Goal: Task Accomplishment & Management: Complete application form

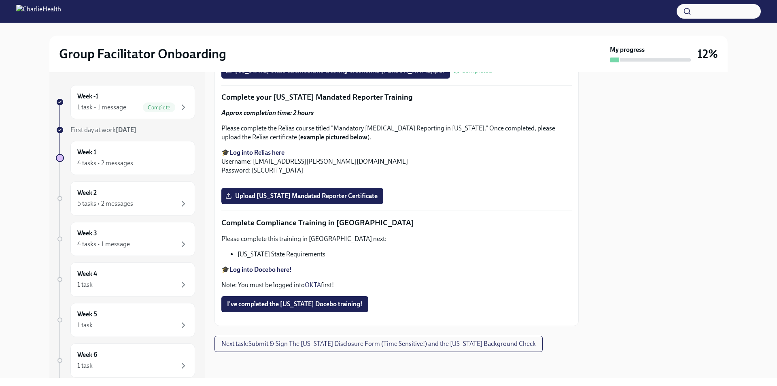
scroll to position [1673, 0]
click at [310, 200] on span "Upload [US_STATE] Mandated Reporter Certificate" at bounding box center [302, 196] width 151 height 8
click at [0, 0] on input "Upload [US_STATE] Mandated Reporter Certificate" at bounding box center [0, 0] width 0 height 0
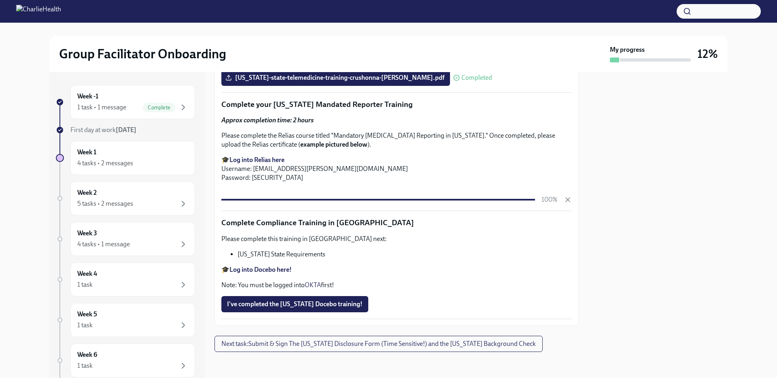
scroll to position [1747, 0]
click at [325, 300] on span "I've completed the [US_STATE] Docebo training!" at bounding box center [295, 304] width 136 height 8
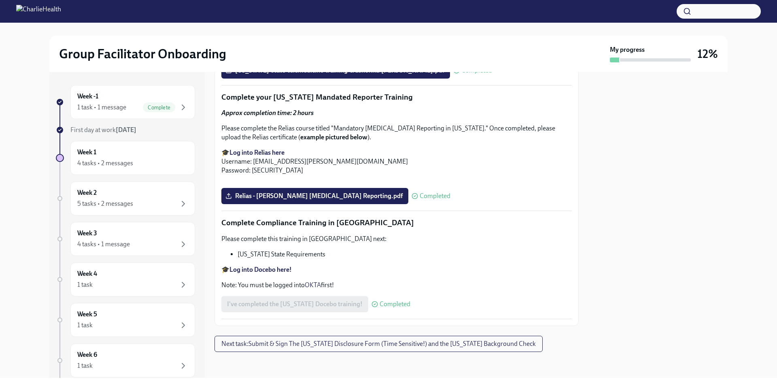
scroll to position [1754, 0]
click at [506, 345] on span "Next task : Submit & Sign The [US_STATE] Disclosure Form (Time Sensitive!) and …" at bounding box center [378, 344] width 315 height 8
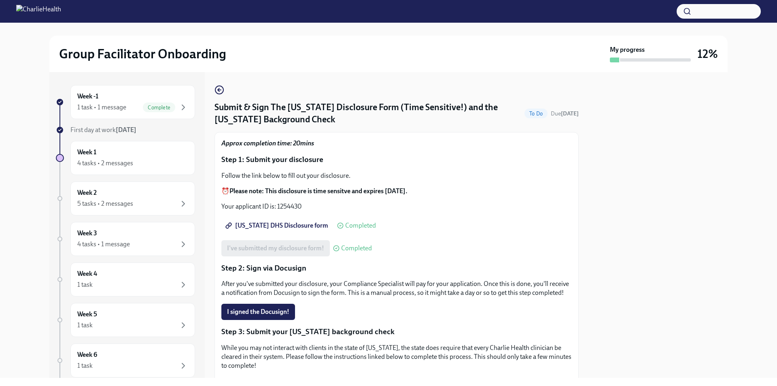
click at [267, 223] on span "[US_STATE] DHS Disclosure form" at bounding box center [277, 225] width 101 height 8
drag, startPoint x: 303, startPoint y: 204, endPoint x: 285, endPoint y: 199, distance: 18.0
click at [277, 202] on p "Your applicant ID is: 1254430" at bounding box center [396, 206] width 351 height 9
copy p "1254430"
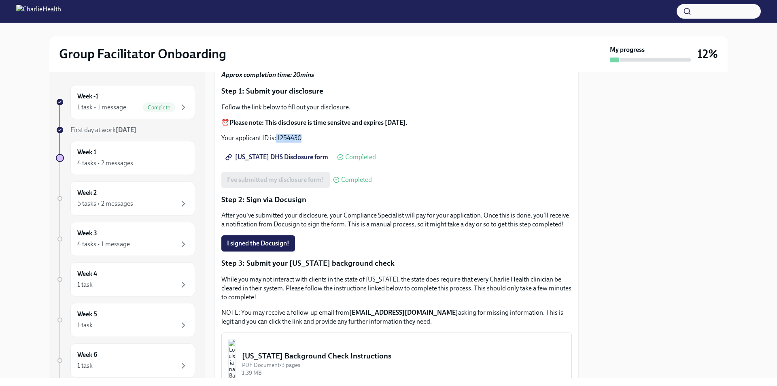
scroll to position [81, 0]
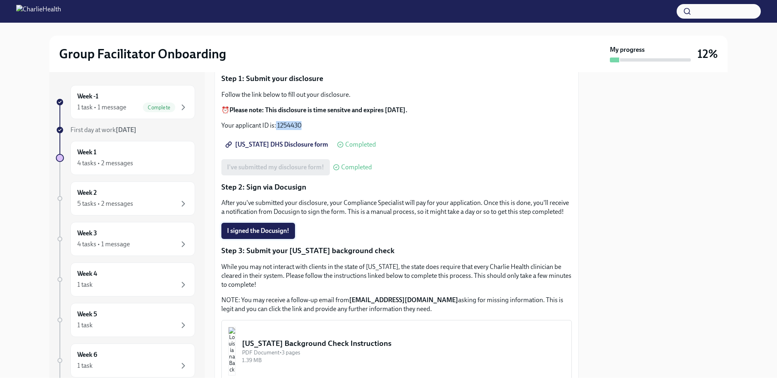
click at [251, 235] on span "I signed the Docusign!" at bounding box center [258, 231] width 62 height 8
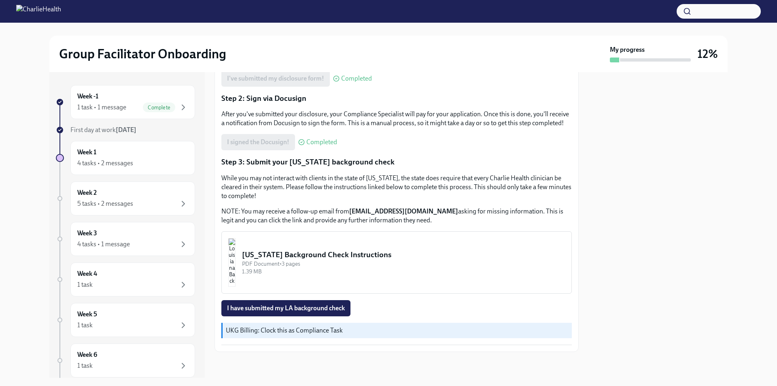
scroll to position [179, 0]
click at [409, 255] on div "[US_STATE] Background Check Instructions" at bounding box center [403, 254] width 323 height 11
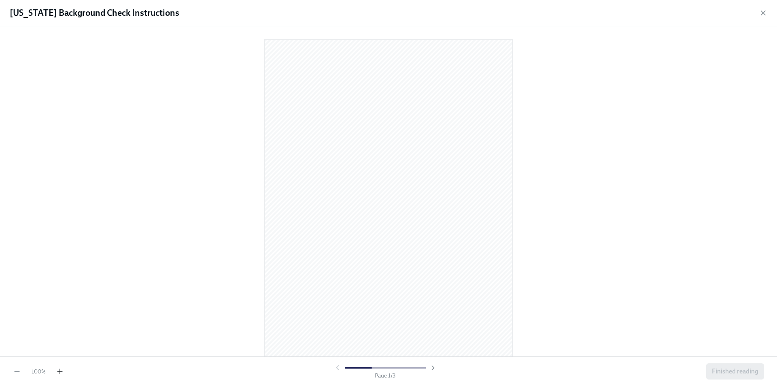
click at [56, 368] on icon "button" at bounding box center [60, 371] width 8 height 8
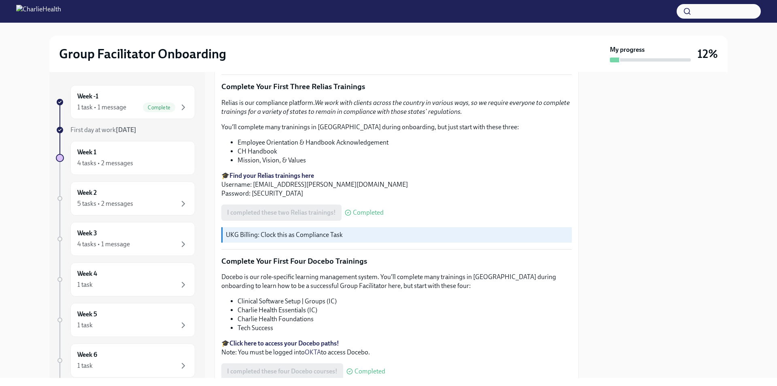
scroll to position [1071, 0]
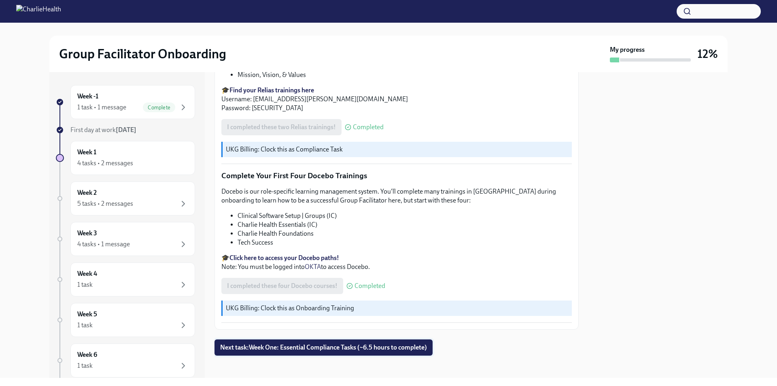
click at [296, 347] on span "Next task : Week One: Essential Compliance Tasks (~6.5 hours to complete)" at bounding box center [323, 347] width 207 height 8
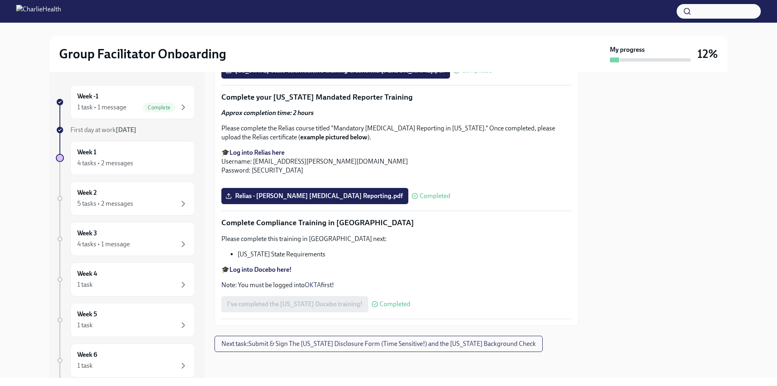
scroll to position [1754, 0]
click at [385, 345] on span "Next task : Submit & Sign The [US_STATE] Disclosure Form (Time Sensitive!) and …" at bounding box center [378, 344] width 315 height 8
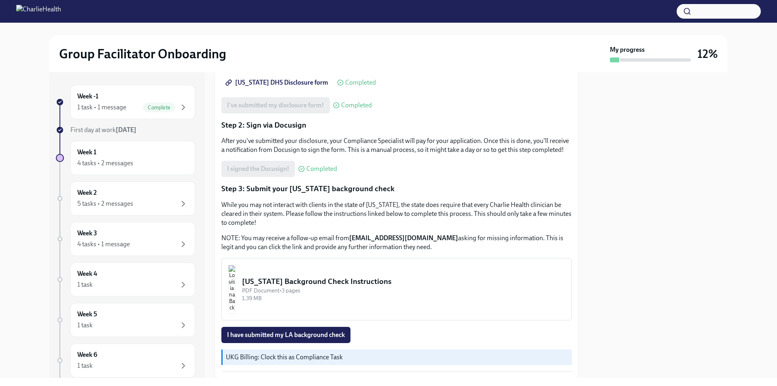
scroll to position [179, 0]
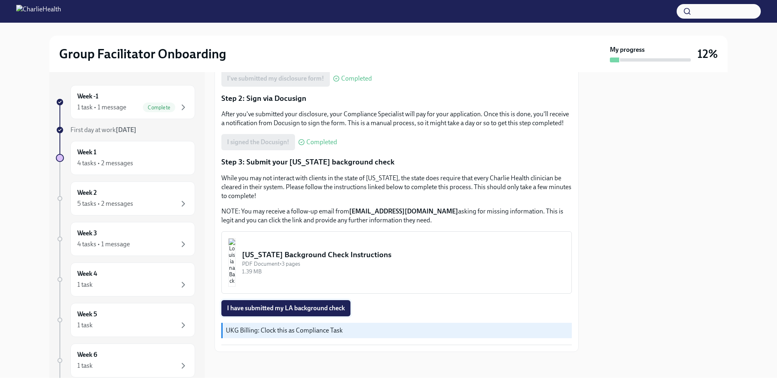
click at [330, 305] on span "I have submitted my LA background check" at bounding box center [286, 308] width 118 height 8
click at [143, 160] on div "4 tasks • 2 messages" at bounding box center [132, 163] width 111 height 10
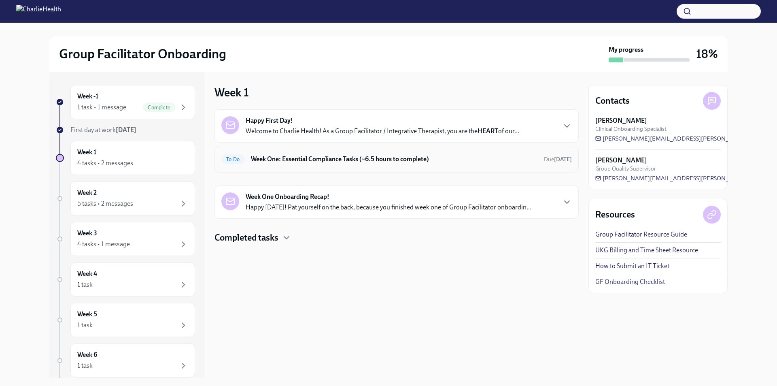
click at [424, 157] on h6 "Week One: Essential Compliance Tasks (~6.5 hours to complete)" at bounding box center [394, 159] width 287 height 9
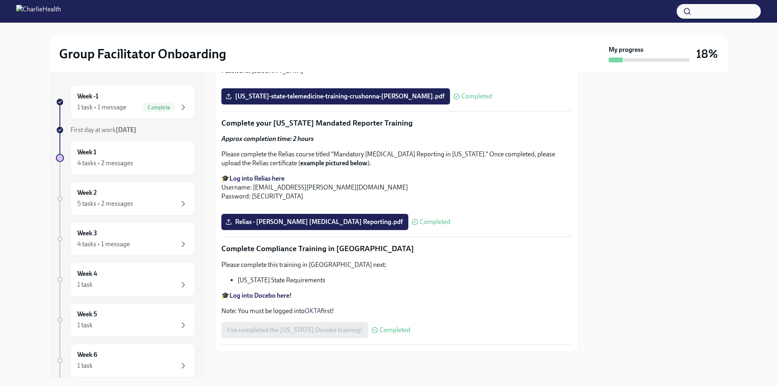
scroll to position [1728, 0]
click at [130, 159] on div "4 tasks • 2 messages" at bounding box center [105, 163] width 56 height 9
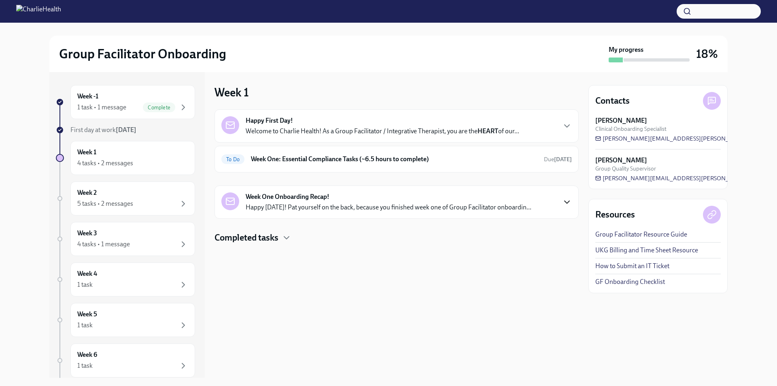
click at [562, 197] on icon "button" at bounding box center [567, 202] width 10 height 10
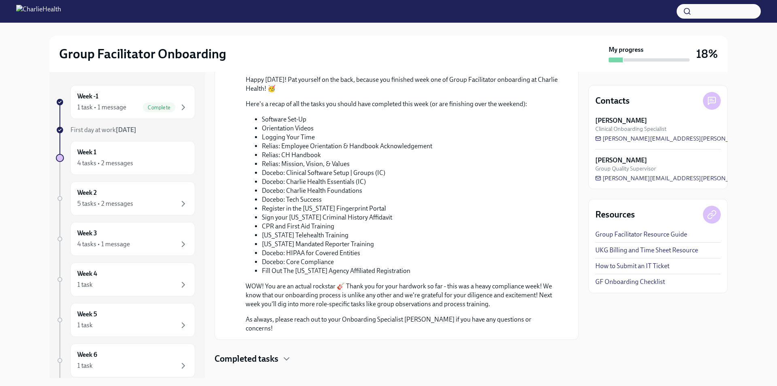
scroll to position [345, 0]
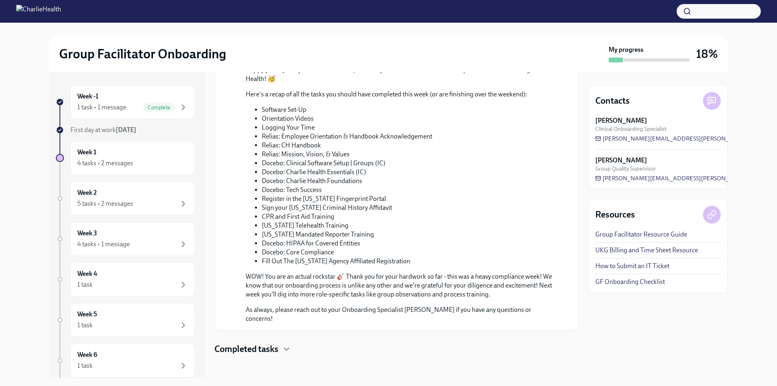
click at [282, 348] on div "Completed tasks" at bounding box center [397, 349] width 364 height 12
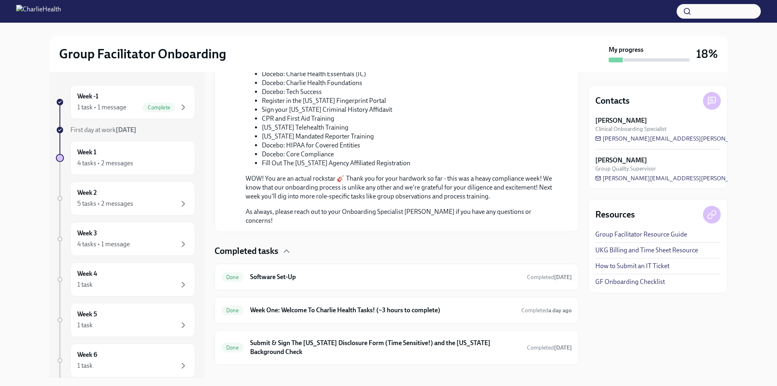
scroll to position [452, 0]
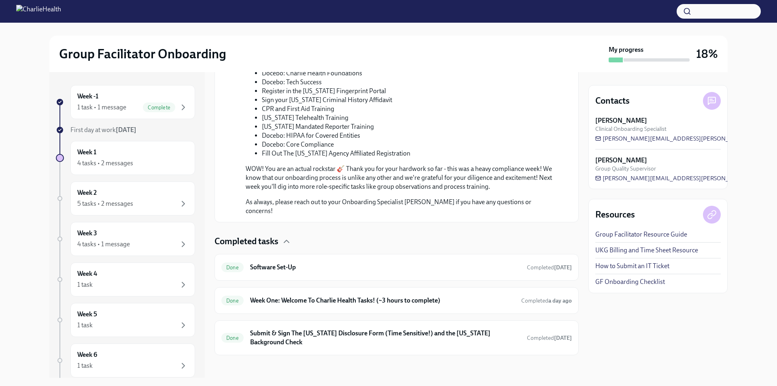
drag, startPoint x: 480, startPoint y: 224, endPoint x: 473, endPoint y: 203, distance: 21.8
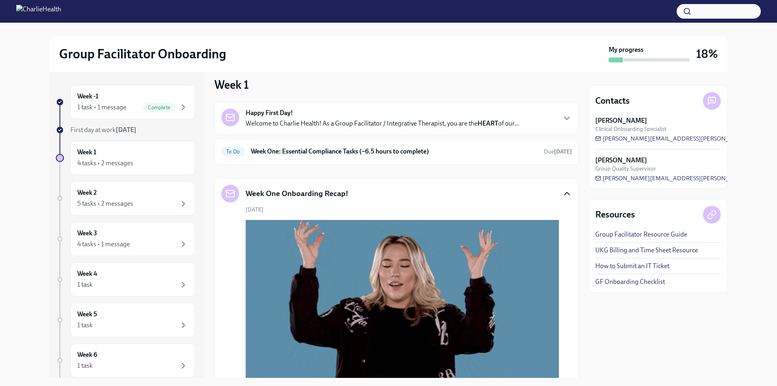
scroll to position [0, 0]
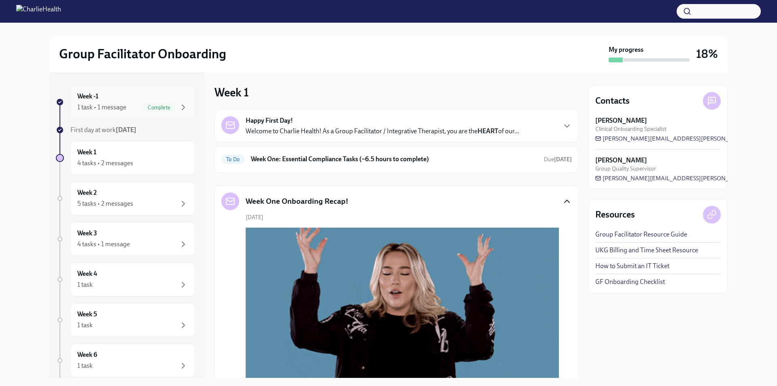
click at [143, 106] on span "Complete" at bounding box center [159, 107] width 32 height 6
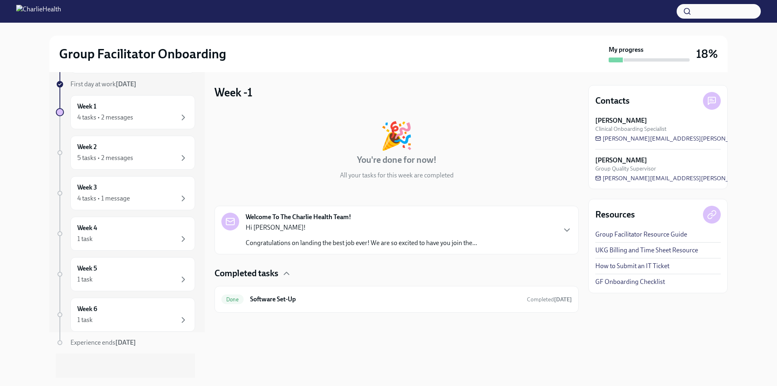
scroll to position [47, 0]
click at [61, 113] on div at bounding box center [60, 110] width 8 height 8
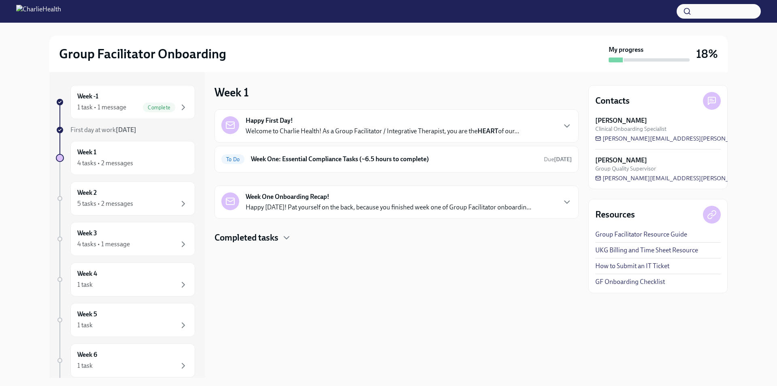
click at [267, 132] on p "Welcome to Charlie Health! As a Group Facilitator / Integrative Therapist, you …" at bounding box center [383, 131] width 274 height 9
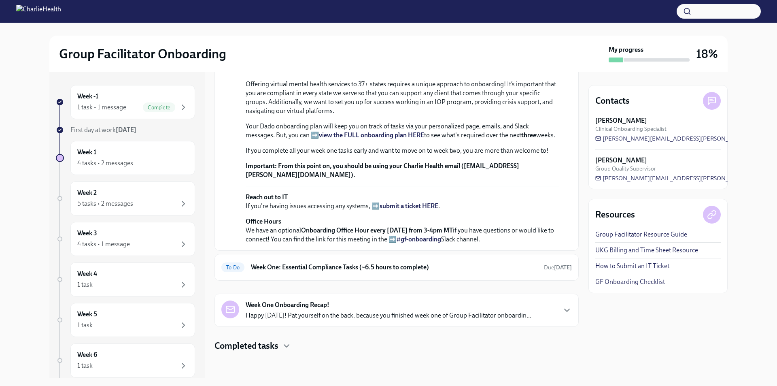
scroll to position [250, 0]
drag, startPoint x: 580, startPoint y: 251, endPoint x: 579, endPoint y: 263, distance: 11.3
click at [579, 263] on div "Week -1 1 task • 1 message Complete First day at work Sep 29th Week 1 4 tasks •…" at bounding box center [388, 225] width 679 height 306
click at [562, 307] on icon "button" at bounding box center [567, 310] width 10 height 10
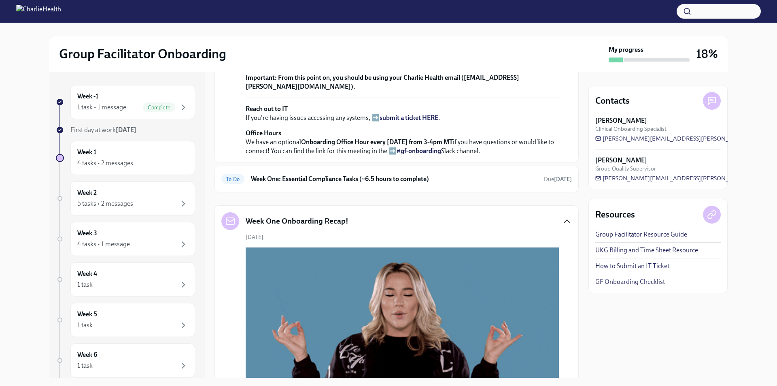
scroll to position [176, 0]
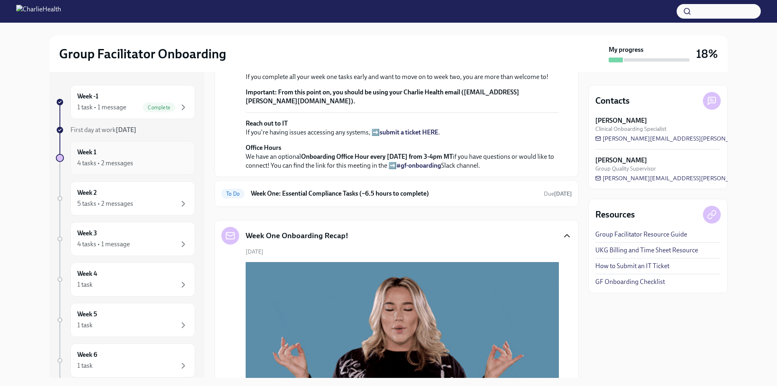
click at [158, 155] on div "Week 1 4 tasks • 2 messages" at bounding box center [132, 158] width 111 height 20
click at [92, 154] on h6 "Week 1" at bounding box center [86, 152] width 19 height 9
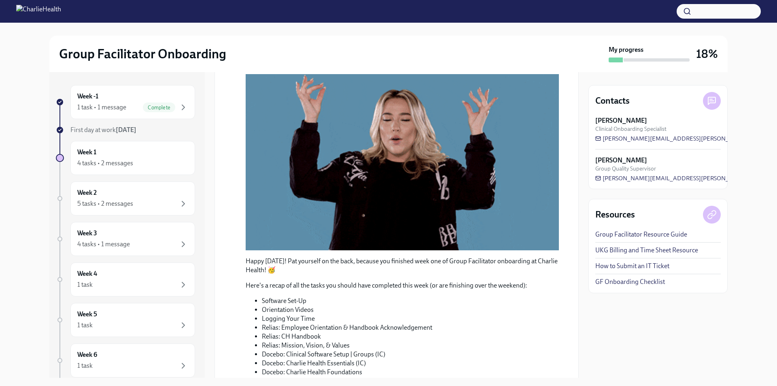
scroll to position [364, 0]
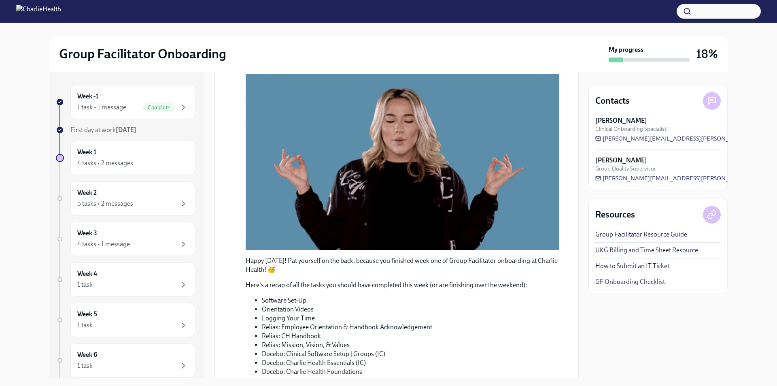
click at [239, 9] on span "To Do" at bounding box center [232, 5] width 23 height 6
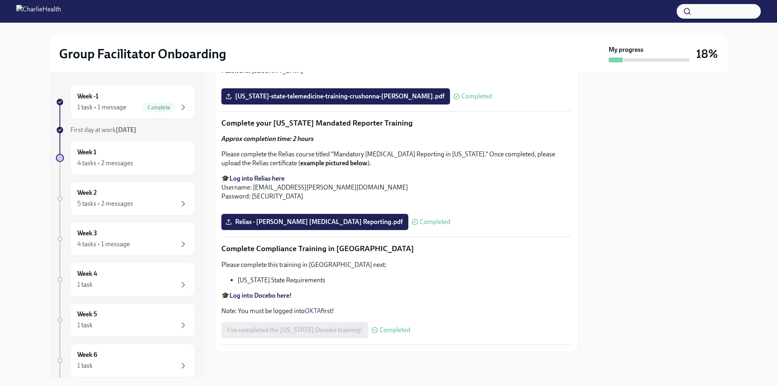
scroll to position [1526, 0]
click at [94, 105] on div "1 task • 1 message" at bounding box center [101, 107] width 49 height 9
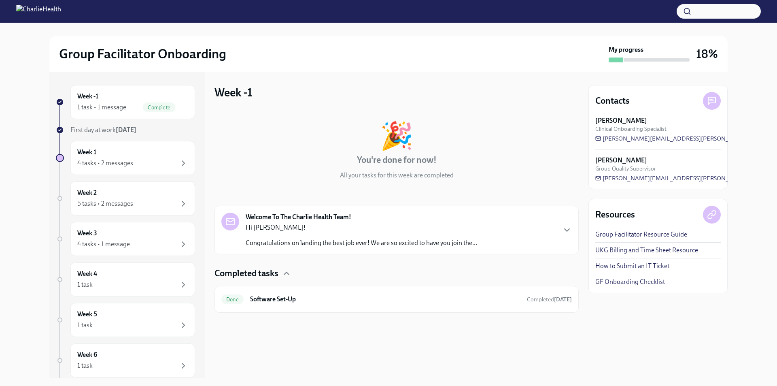
click at [388, 237] on div "Hi Crushonna! Congratulations on landing the best job ever! We are so excited t…" at bounding box center [362, 235] width 232 height 24
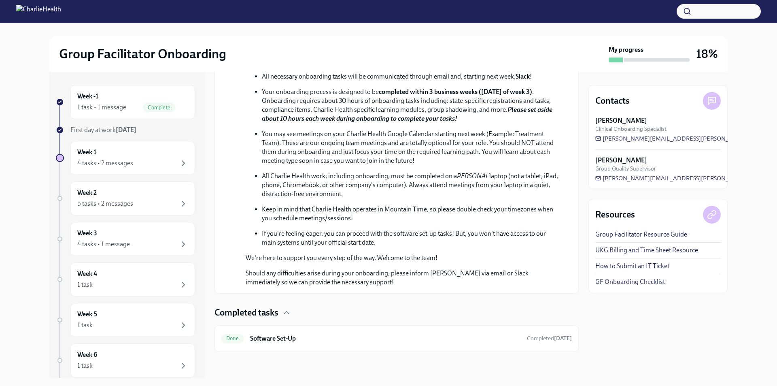
scroll to position [349, 0]
click at [570, 350] on div "Done Software Set-Up Completed 3 days ago" at bounding box center [397, 338] width 364 height 27
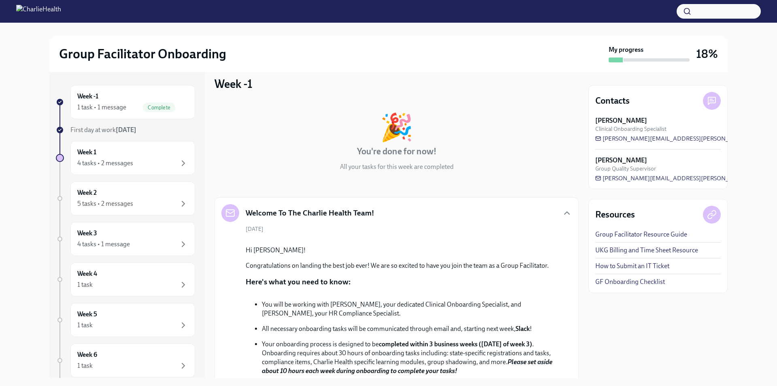
scroll to position [0, 0]
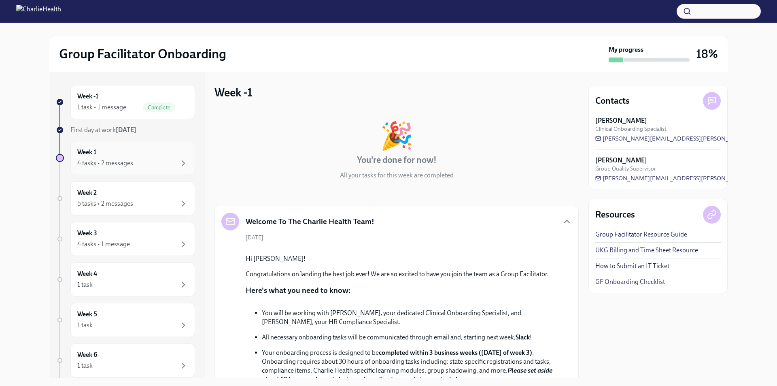
click at [145, 164] on div "4 tasks • 2 messages" at bounding box center [132, 163] width 111 height 10
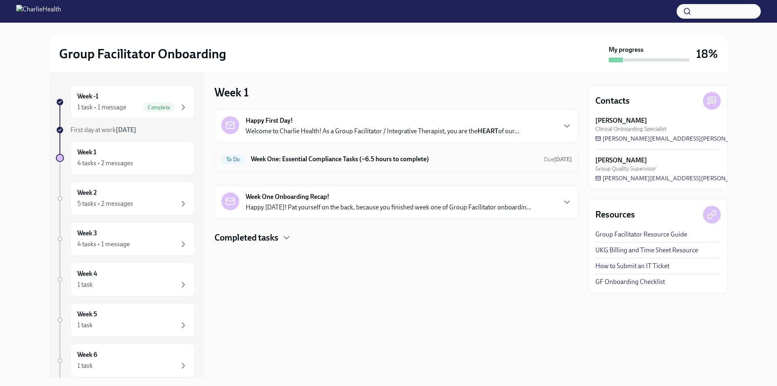
click at [468, 160] on h6 "Week One: Essential Compliance Tasks (~6.5 hours to complete)" at bounding box center [394, 159] width 287 height 9
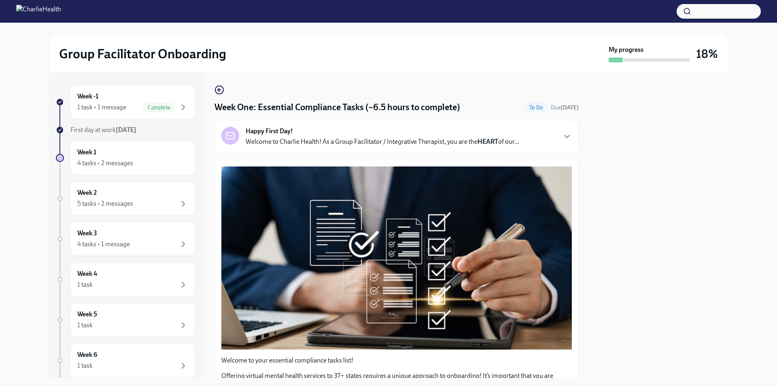
click at [556, 136] on div "Happy First Day! Welcome to Charlie Health! As a Group Facilitator / Integrativ…" at bounding box center [396, 136] width 351 height 19
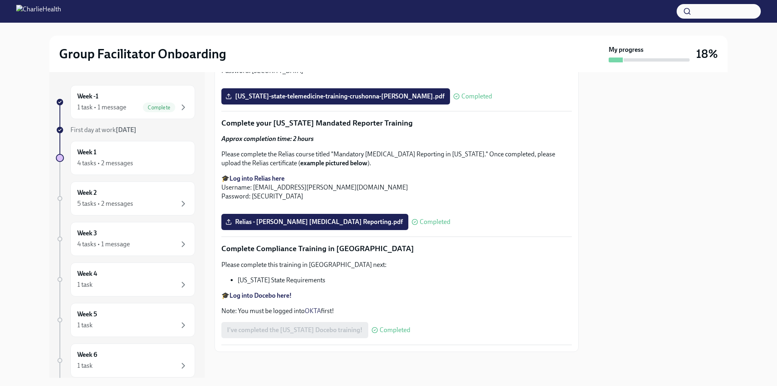
scroll to position [2086, 0]
click at [110, 90] on div "Week -1 1 task • 1 message Complete" at bounding box center [132, 102] width 125 height 34
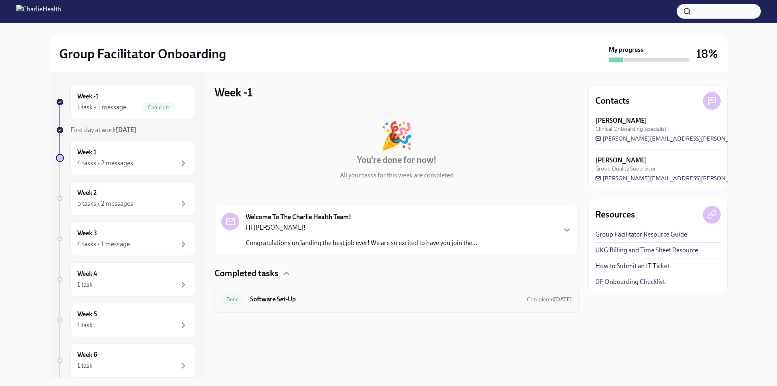
click at [288, 300] on h6 "Software Set-Up" at bounding box center [385, 299] width 270 height 9
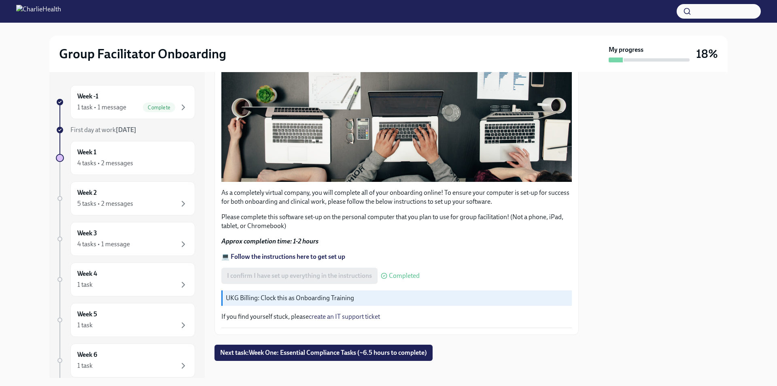
scroll to position [213, 0]
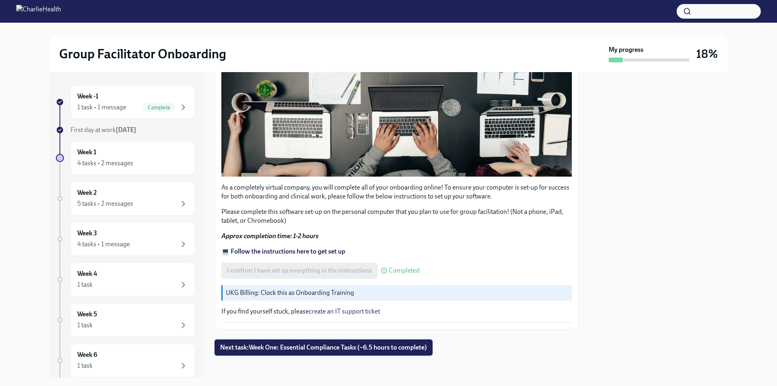
click at [331, 350] on button "Next task : Week One: Essential Compliance Tasks (~6.5 hours to complete)" at bounding box center [324, 347] width 218 height 16
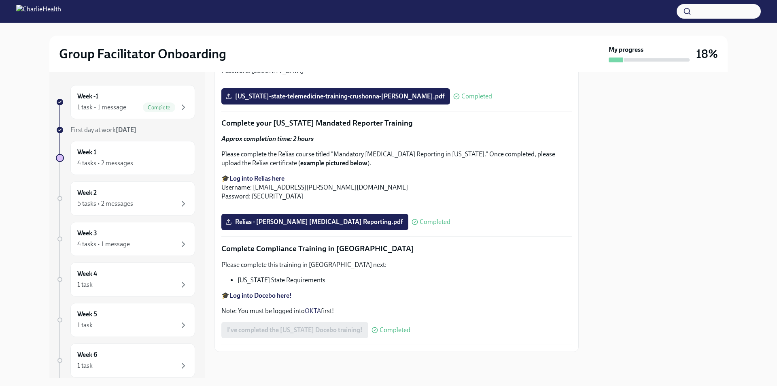
scroll to position [1728, 0]
